Goal: Task Accomplishment & Management: Manage account settings

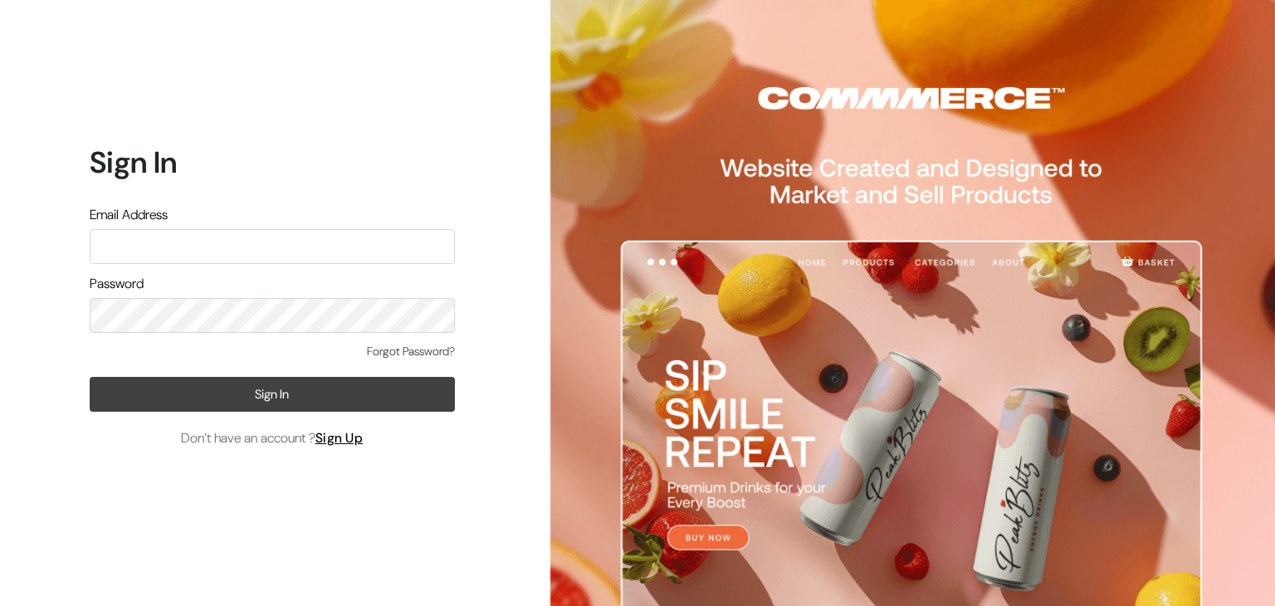
type input "hello@tunai.in"
click at [259, 405] on button "Sign In" at bounding box center [272, 394] width 365 height 35
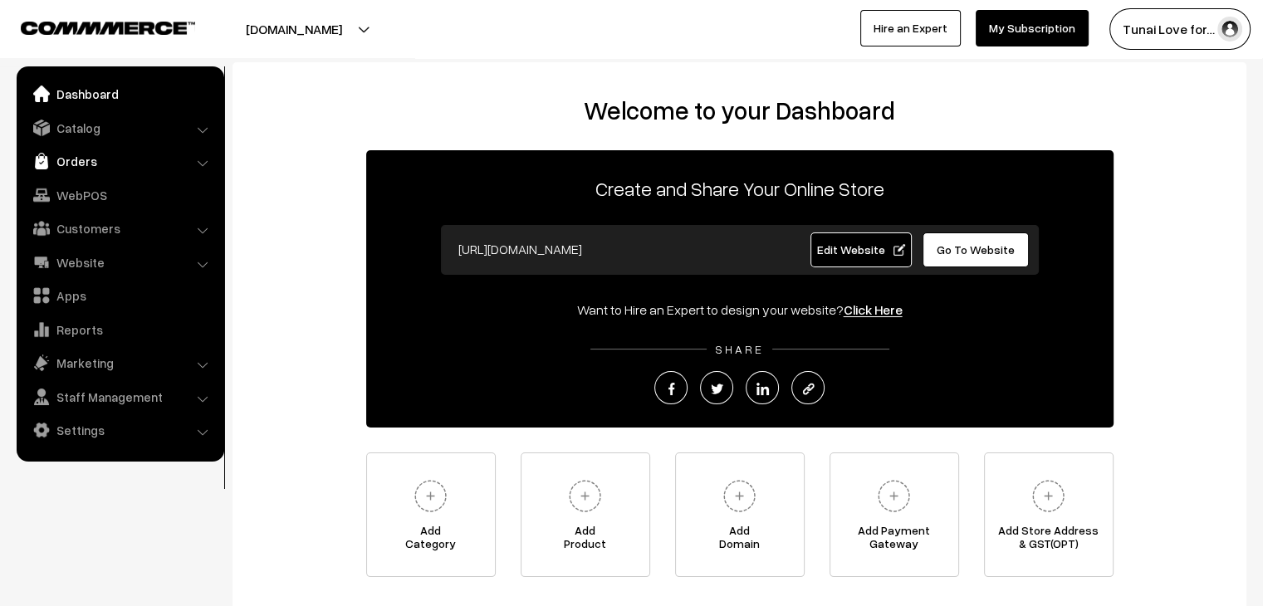
click at [90, 159] on link "Orders" at bounding box center [120, 161] width 198 height 30
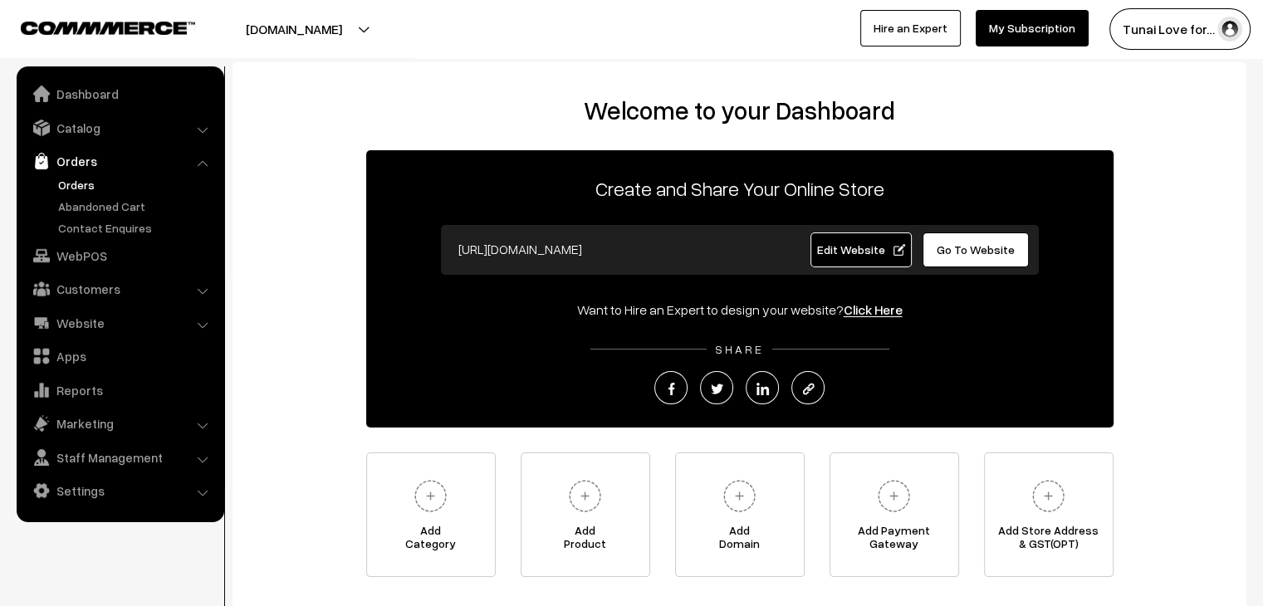
click at [73, 180] on link "Orders" at bounding box center [136, 184] width 164 height 17
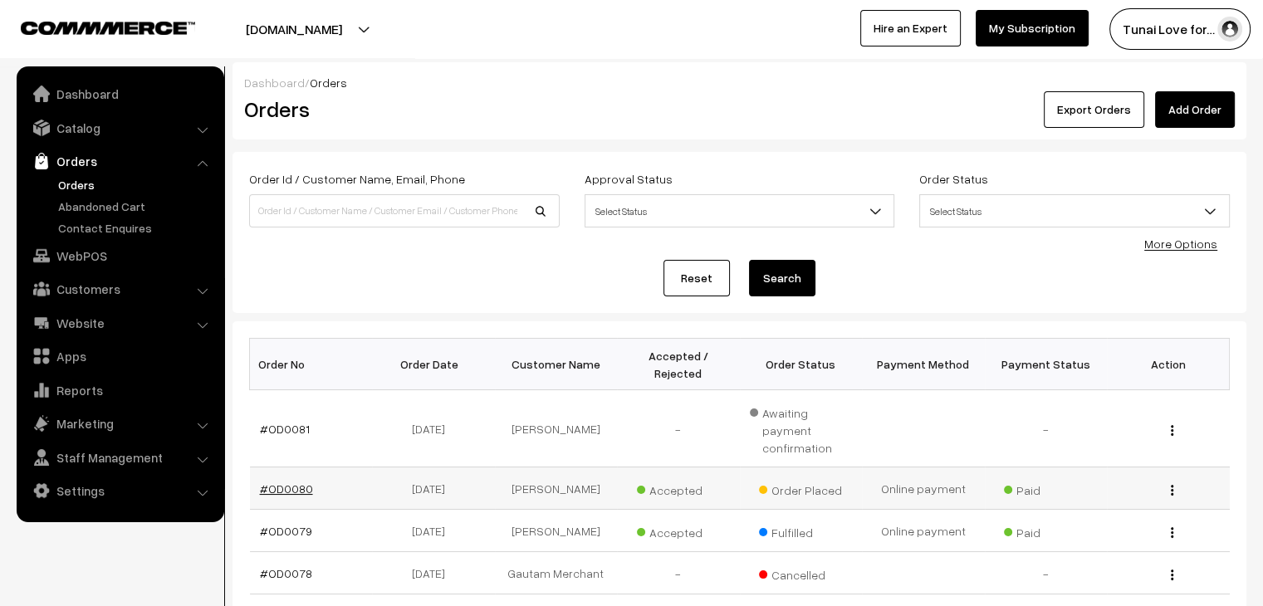
click at [303, 482] on link "#OD0080" at bounding box center [286, 489] width 53 height 14
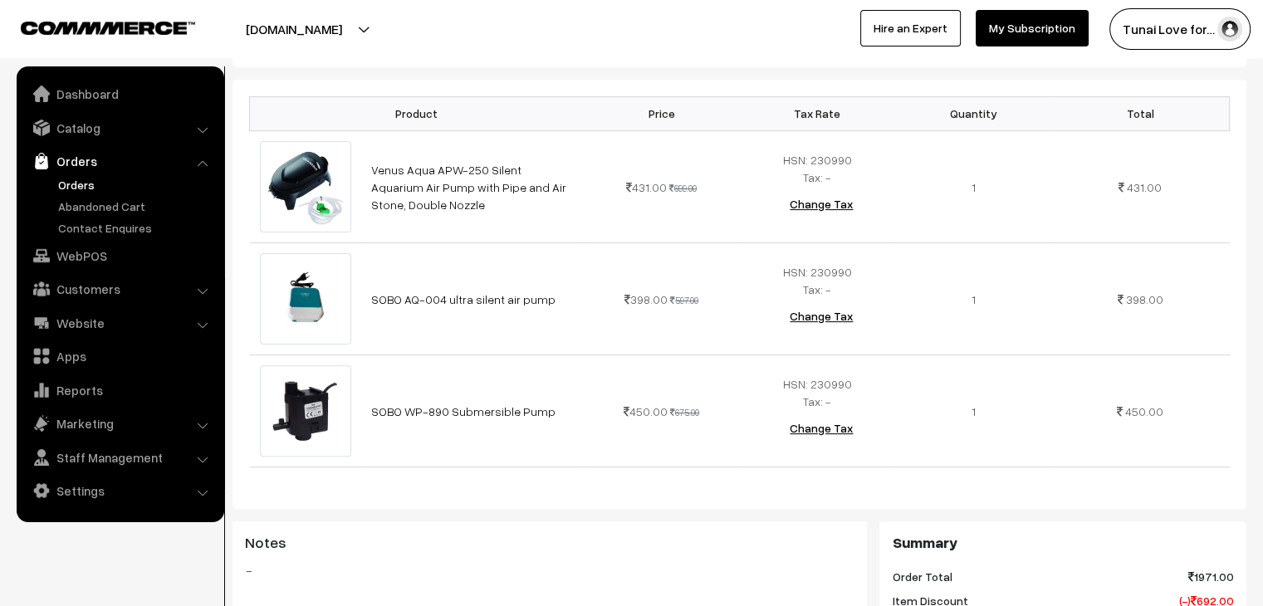
scroll to position [415, 0]
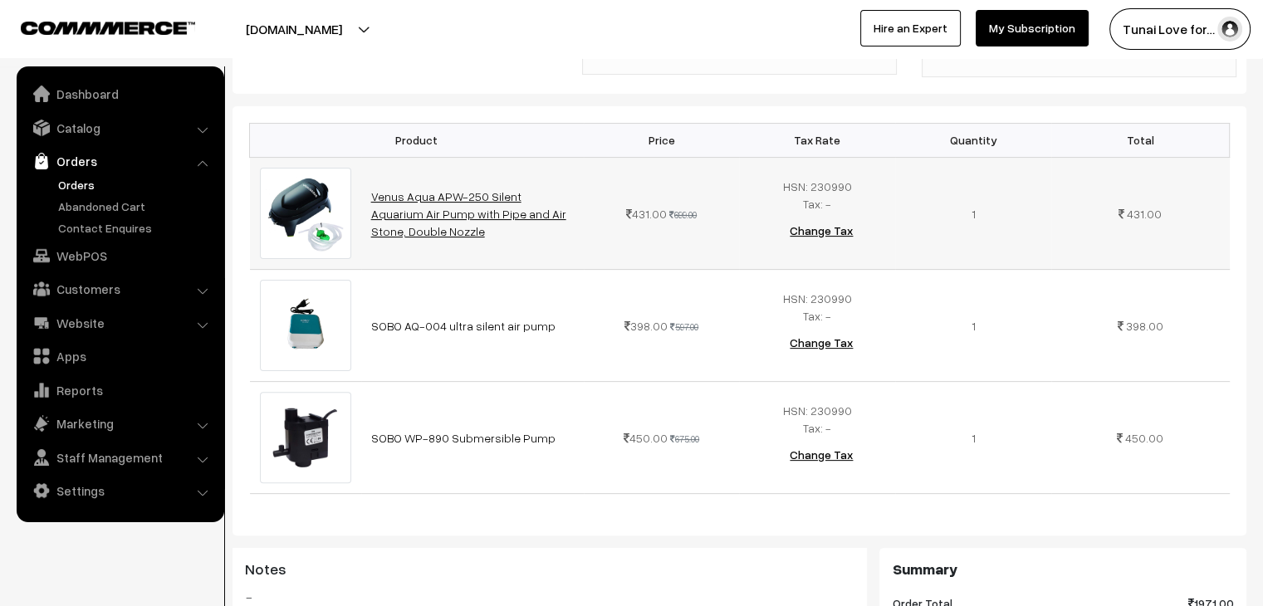
click at [501, 208] on link "Venus Aqua APW-250 Silent Aquarium Air Pump with Pipe and Air Stone, Double Noz…" at bounding box center [468, 213] width 195 height 49
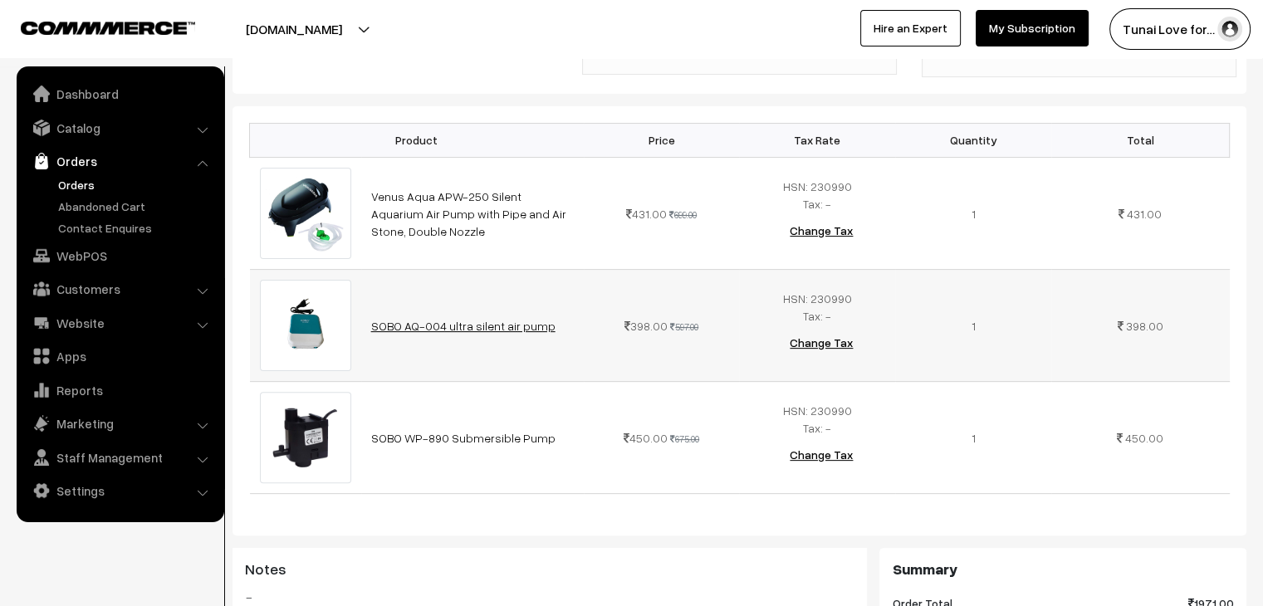
click at [439, 326] on link "SOBO AQ-004 ultra silent air pump" at bounding box center [463, 326] width 184 height 14
click at [406, 438] on link "SOBO WP-890 Submersible Pump" at bounding box center [463, 438] width 184 height 14
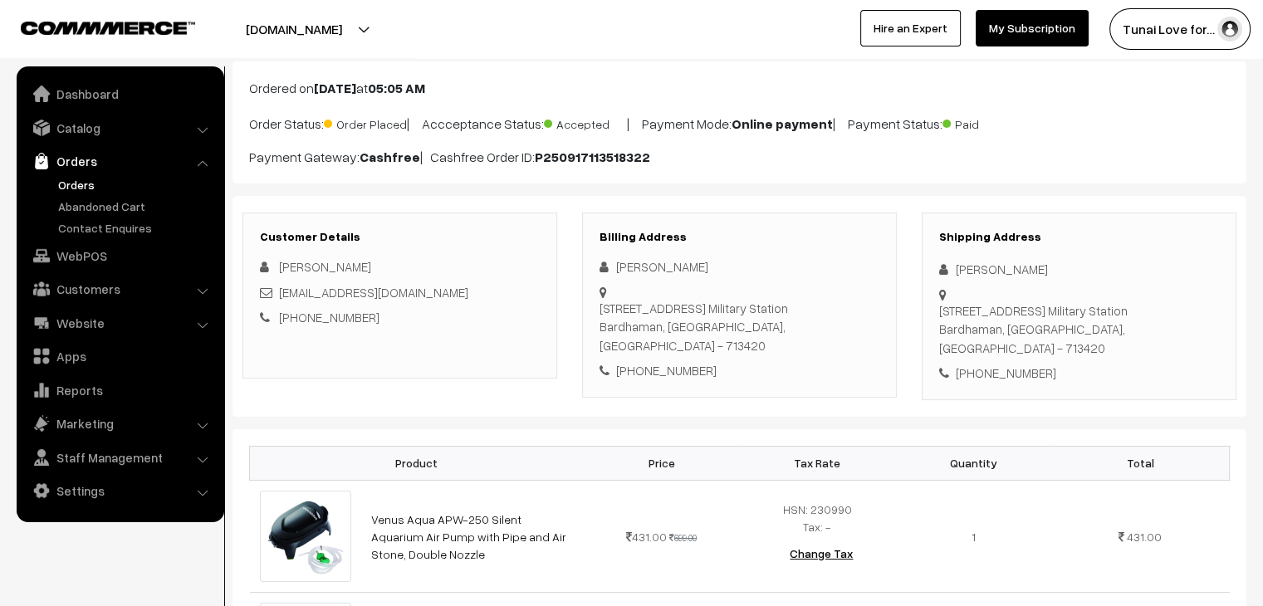
scroll to position [0, 0]
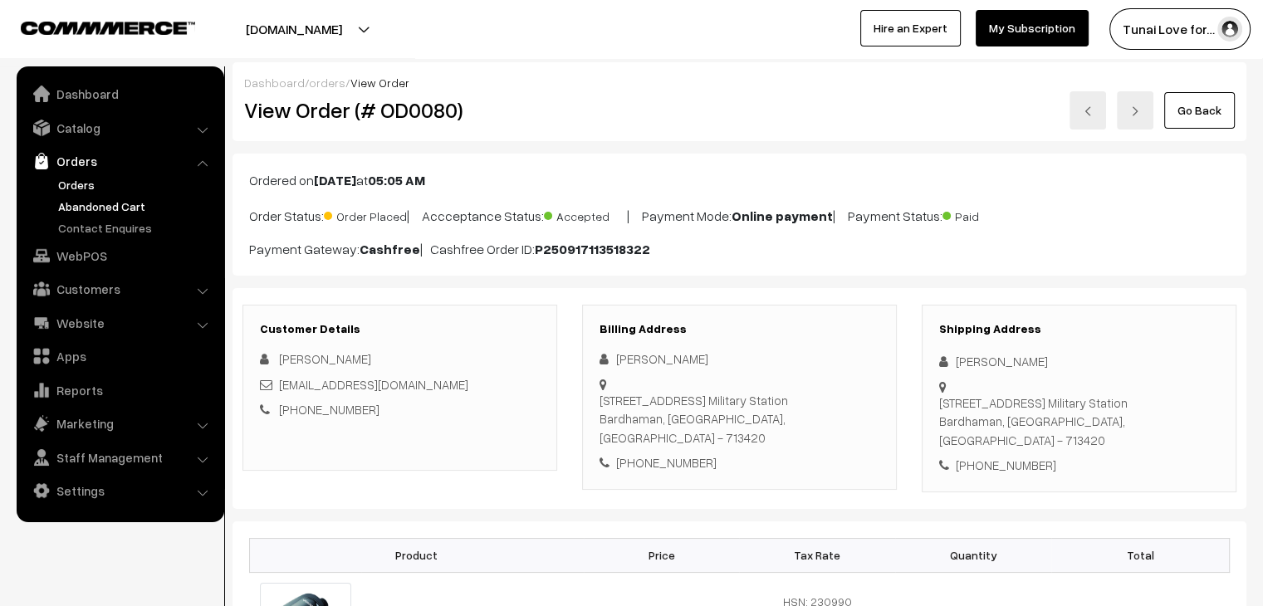
click at [105, 207] on link "Abandoned Cart" at bounding box center [136, 206] width 164 height 17
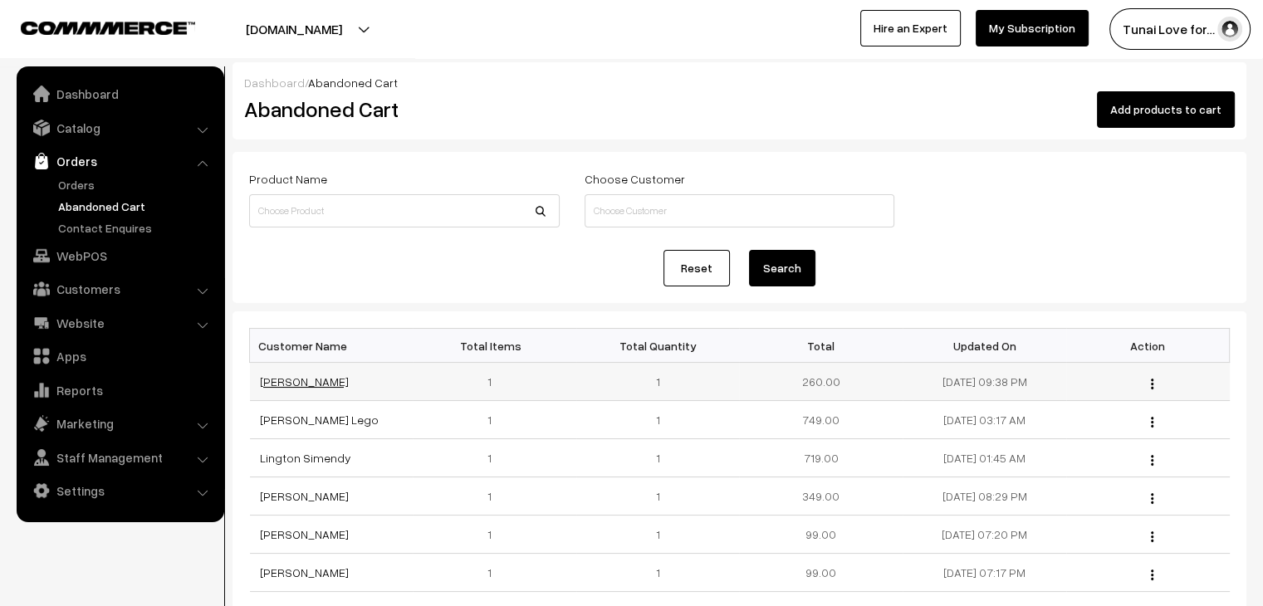
click at [301, 383] on link "Raghav Jhalani" at bounding box center [304, 381] width 89 height 14
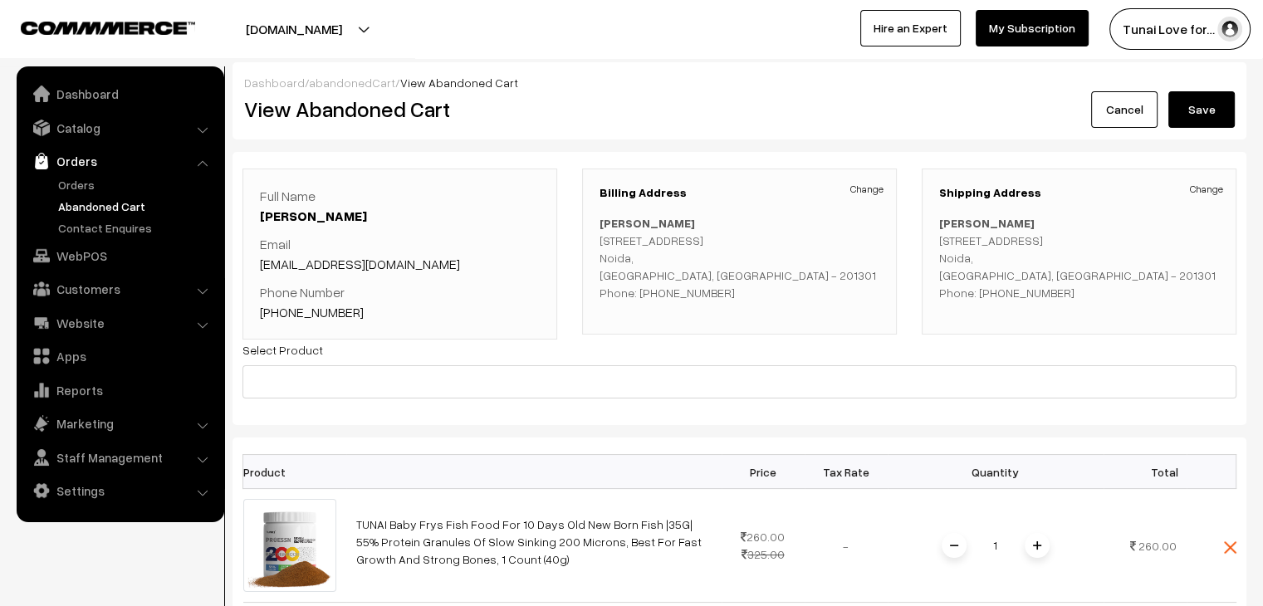
click at [99, 200] on link "Abandoned Cart" at bounding box center [136, 206] width 164 height 17
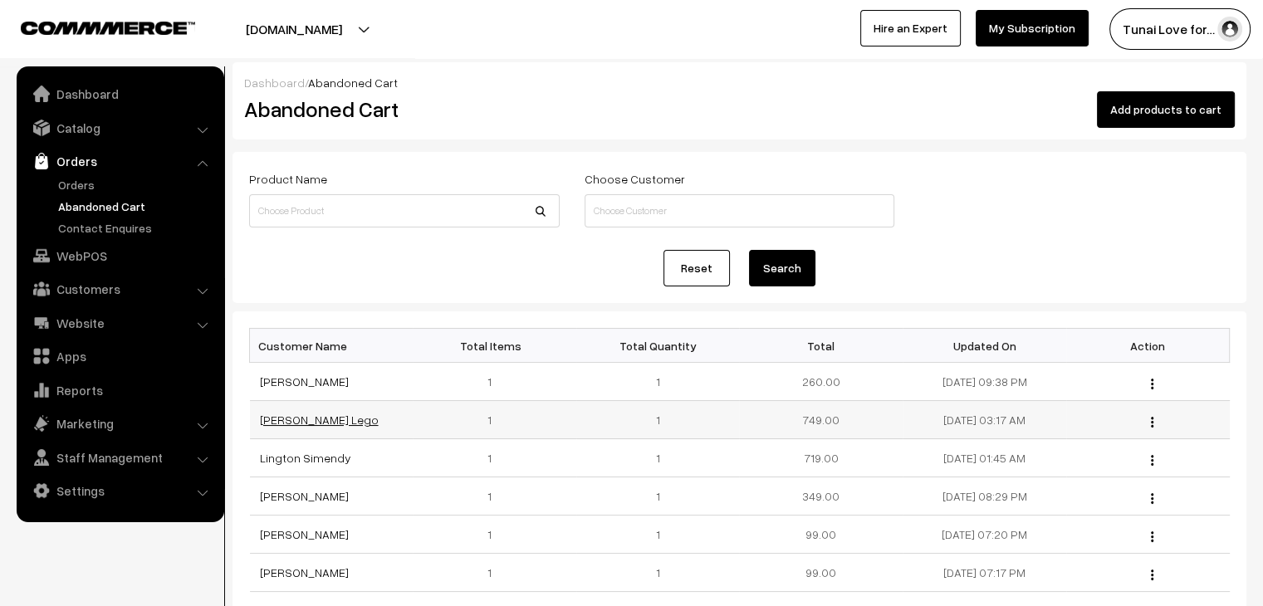
click at [276, 418] on link "[PERSON_NAME] Lego" at bounding box center [319, 420] width 119 height 14
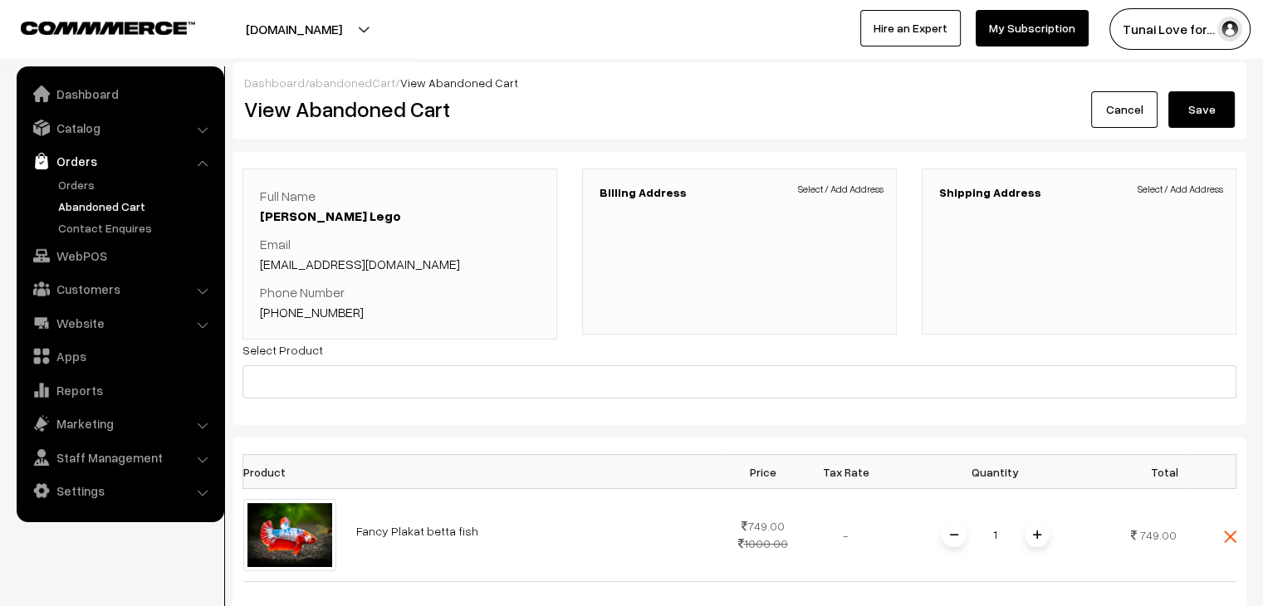
click at [76, 164] on link "Orders" at bounding box center [120, 161] width 198 height 30
